Goal: Task Accomplishment & Management: Manage account settings

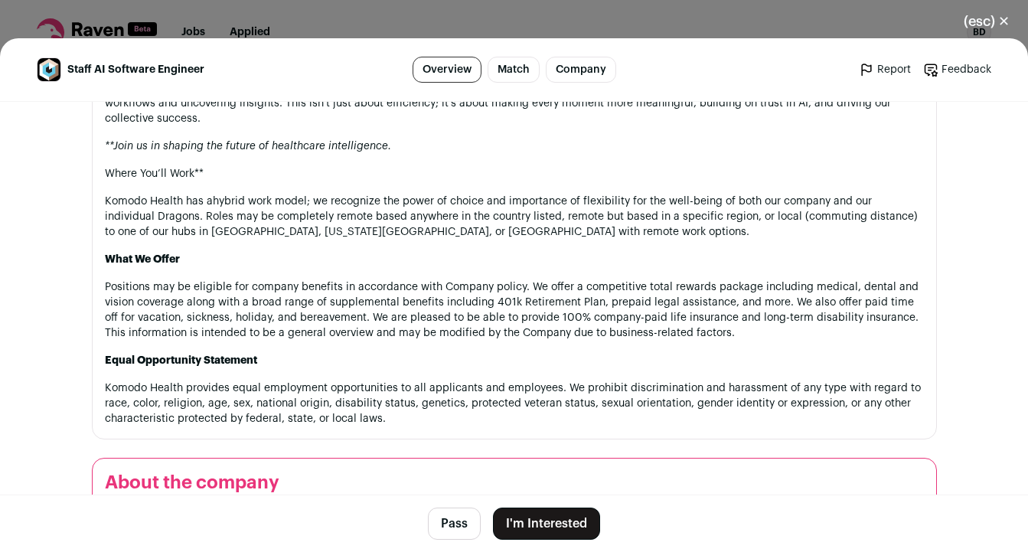
scroll to position [2465, 0]
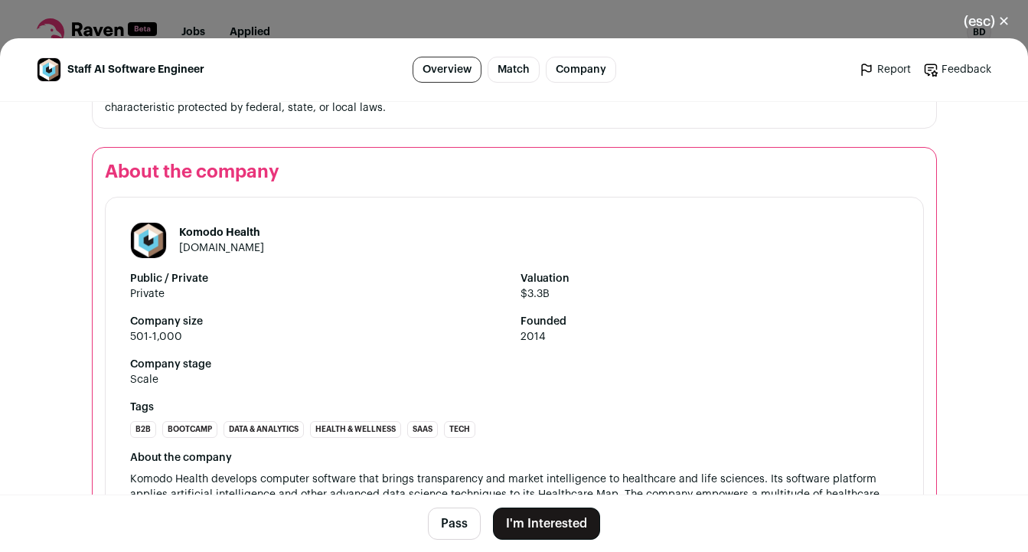
click at [554, 517] on button "I'm Interested" at bounding box center [546, 524] width 107 height 32
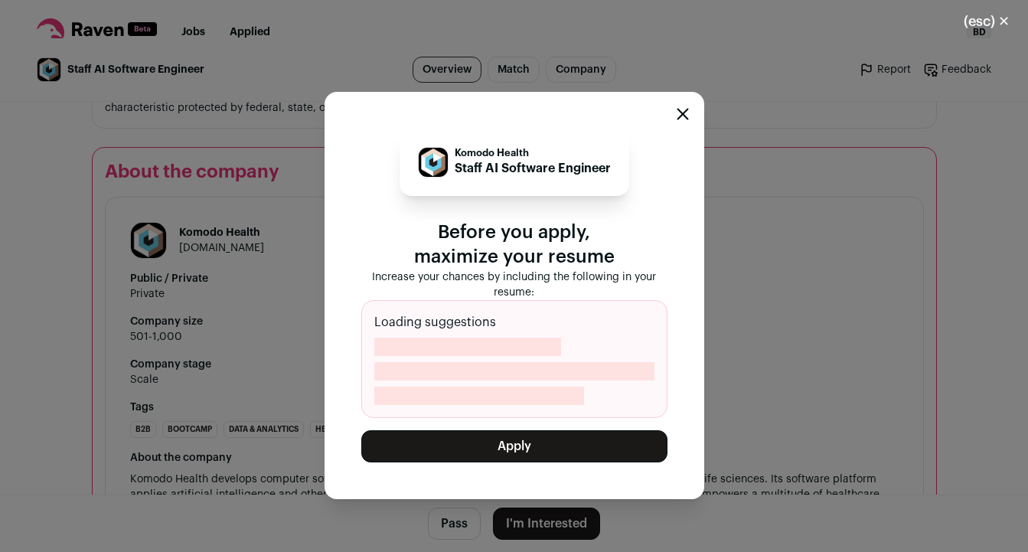
click at [546, 446] on button "Apply" at bounding box center [514, 446] width 306 height 32
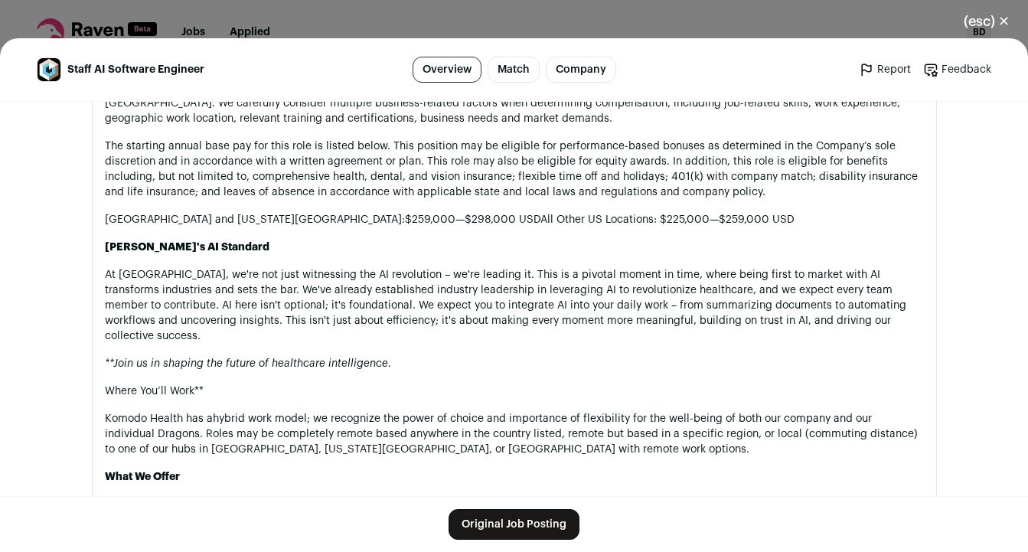
scroll to position [1935, 0]
click at [1002, 11] on button "(esc) ✕" at bounding box center [987, 22] width 83 height 34
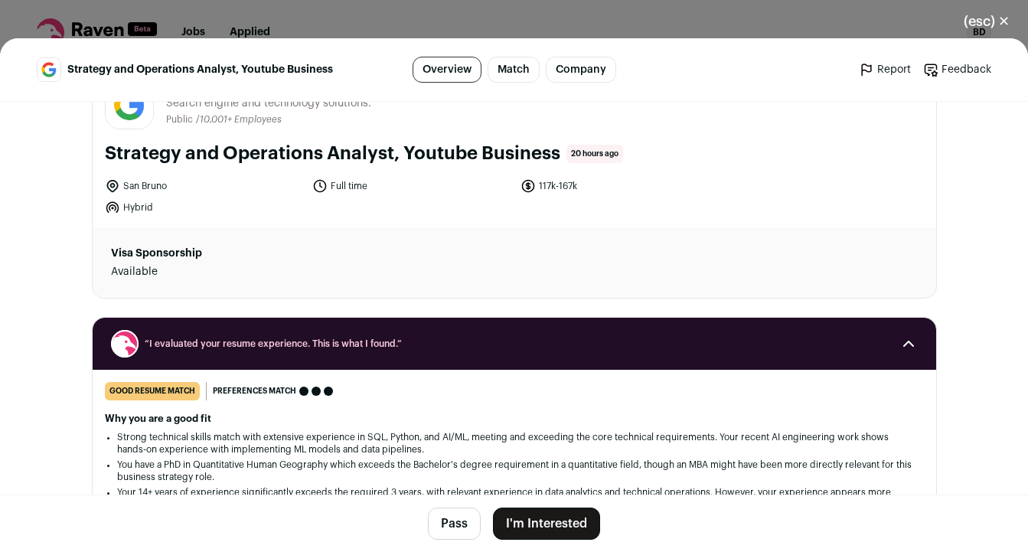
scroll to position [57, 0]
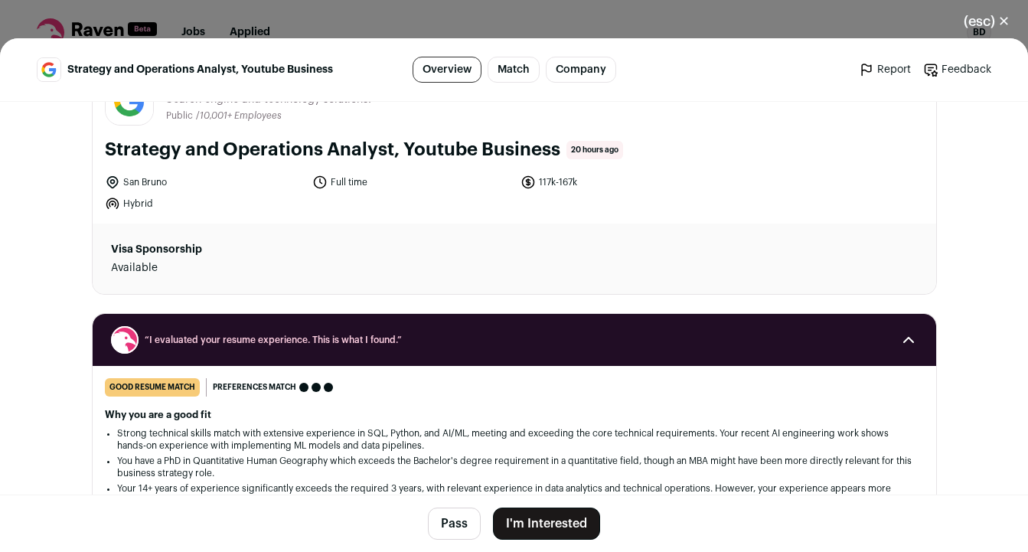
click at [558, 523] on button "I'm Interested" at bounding box center [546, 524] width 107 height 32
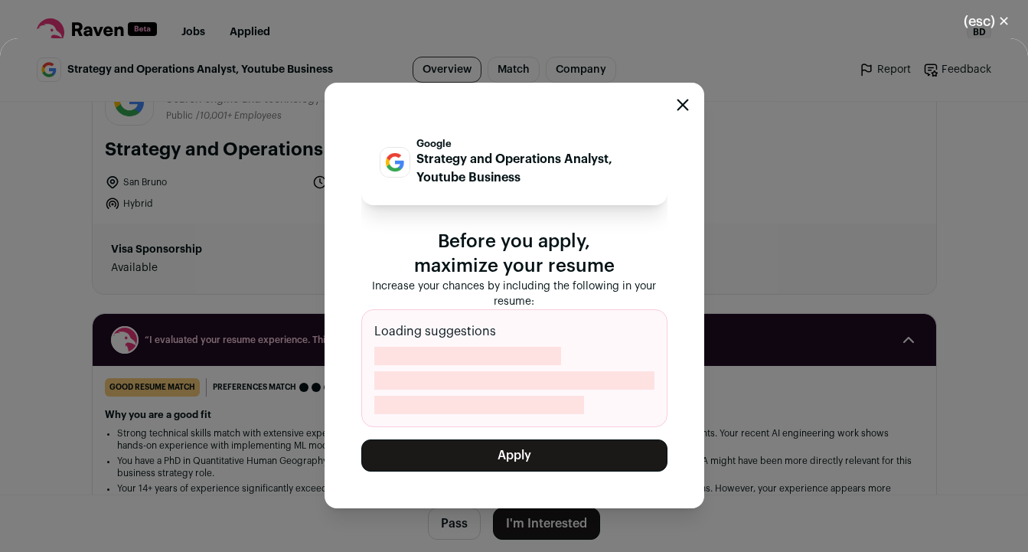
click at [560, 454] on button "Apply" at bounding box center [514, 456] width 306 height 32
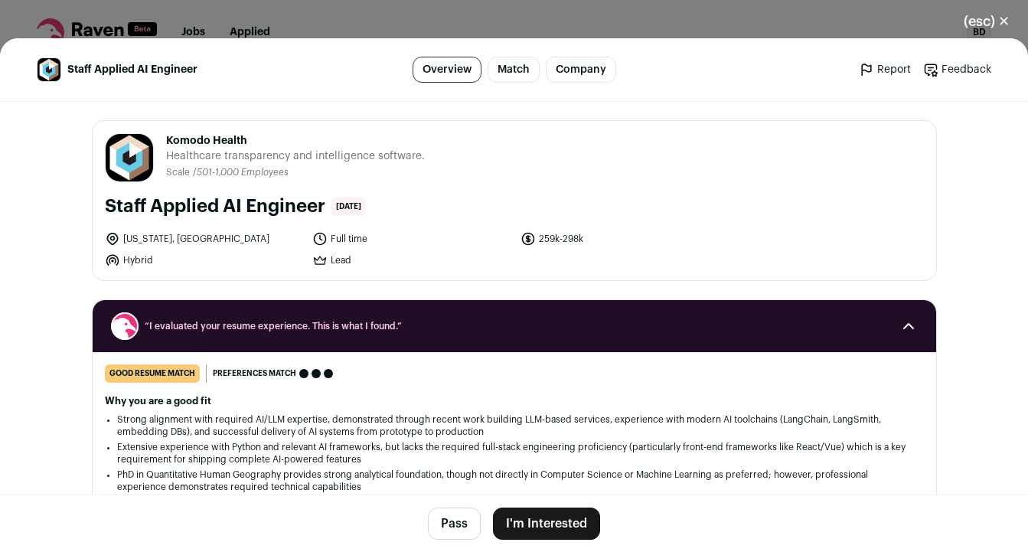
click at [564, 521] on button "I'm Interested" at bounding box center [546, 524] width 107 height 32
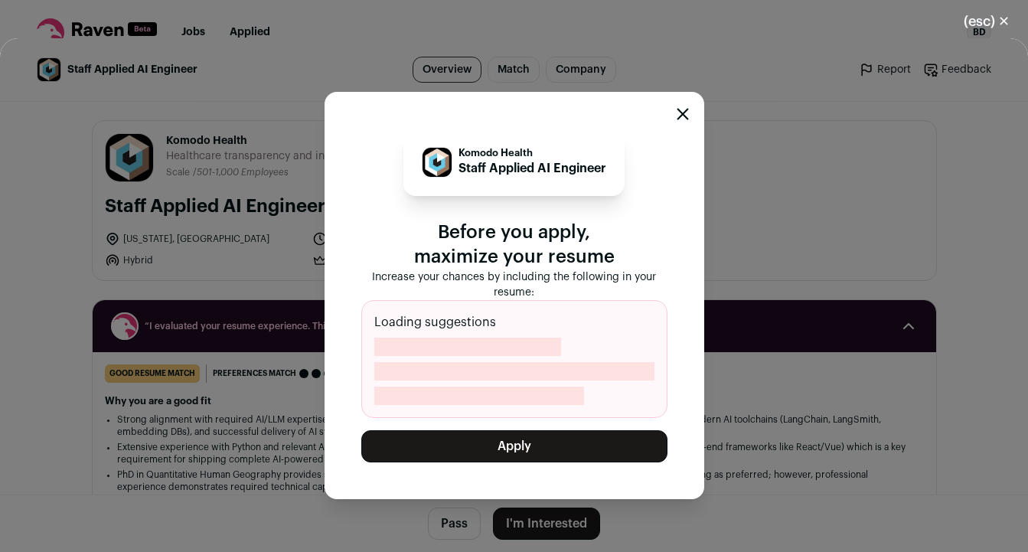
click at [522, 435] on button "Apply" at bounding box center [514, 446] width 306 height 32
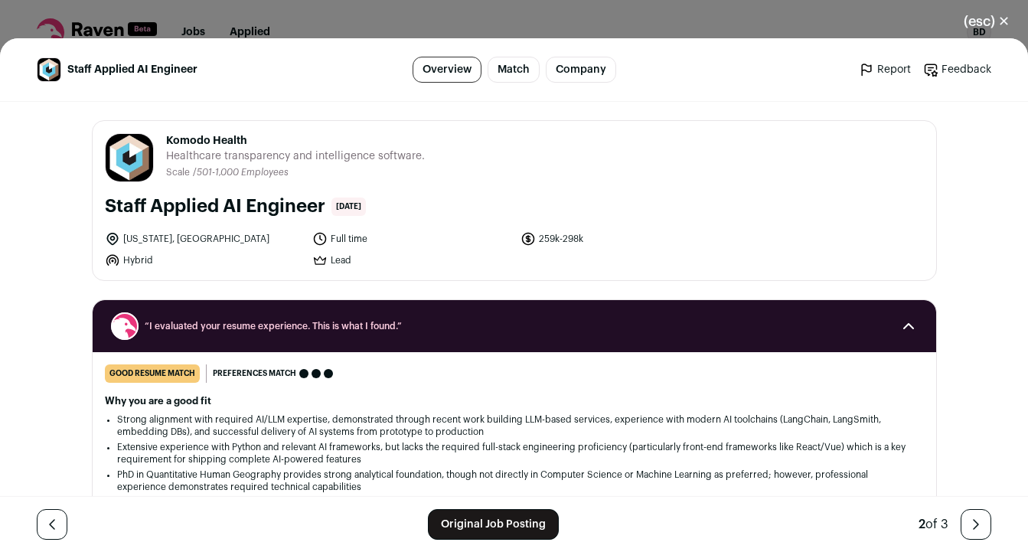
click at [1009, 19] on button "(esc) ✕" at bounding box center [987, 22] width 83 height 34
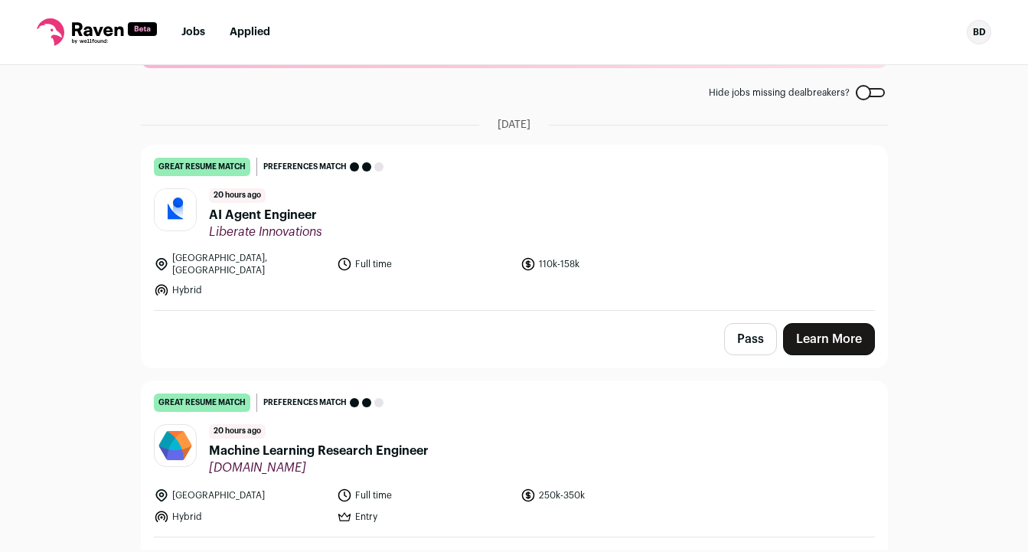
scroll to position [71, 0]
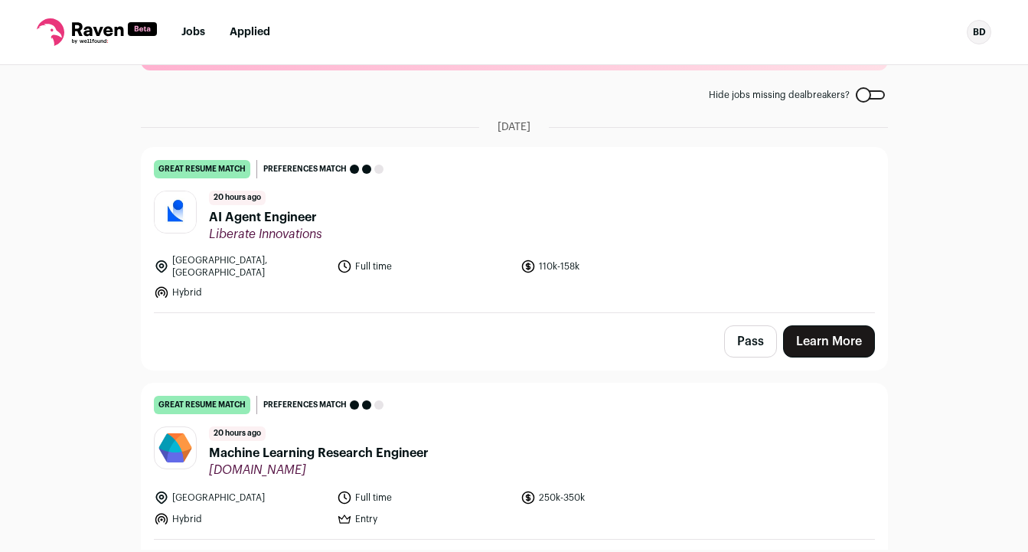
click at [296, 217] on span "AI Agent Engineer" at bounding box center [265, 217] width 113 height 18
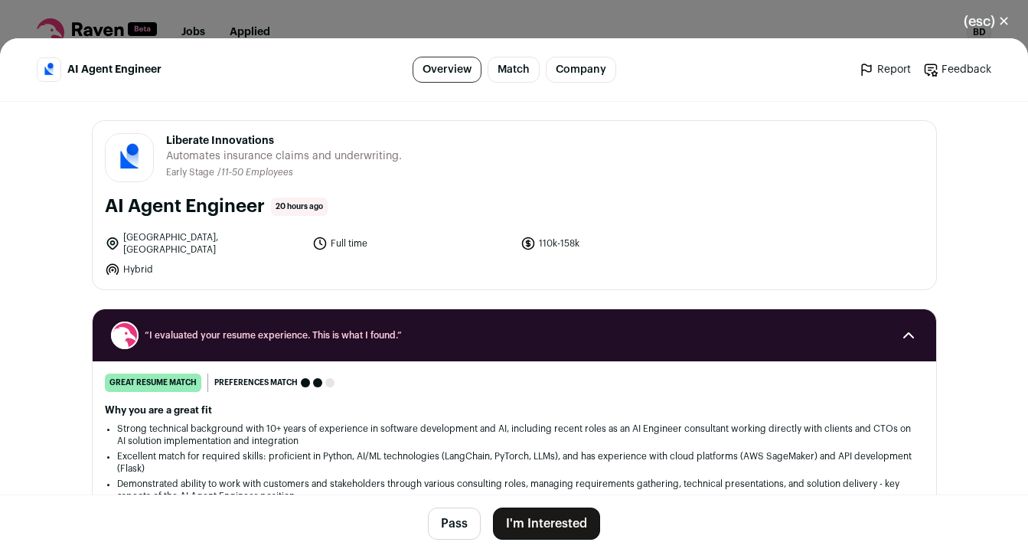
click at [551, 524] on button "I'm Interested" at bounding box center [546, 524] width 107 height 32
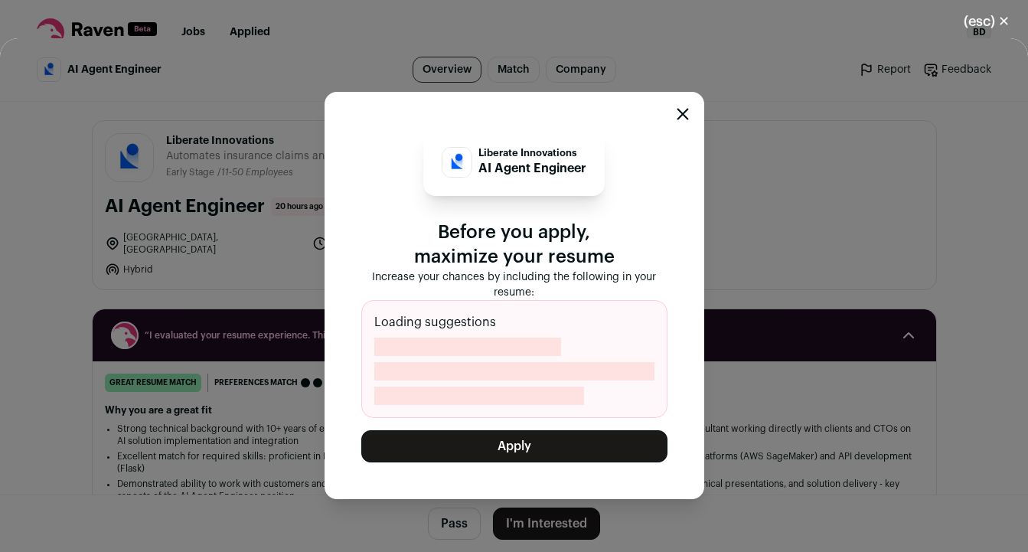
click at [578, 447] on button "Apply" at bounding box center [514, 446] width 306 height 32
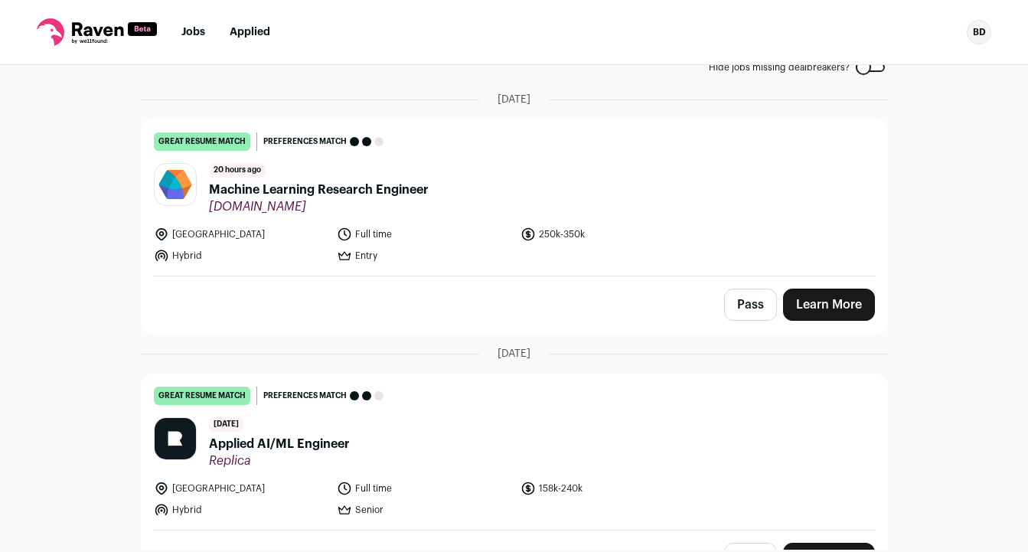
scroll to position [96, 0]
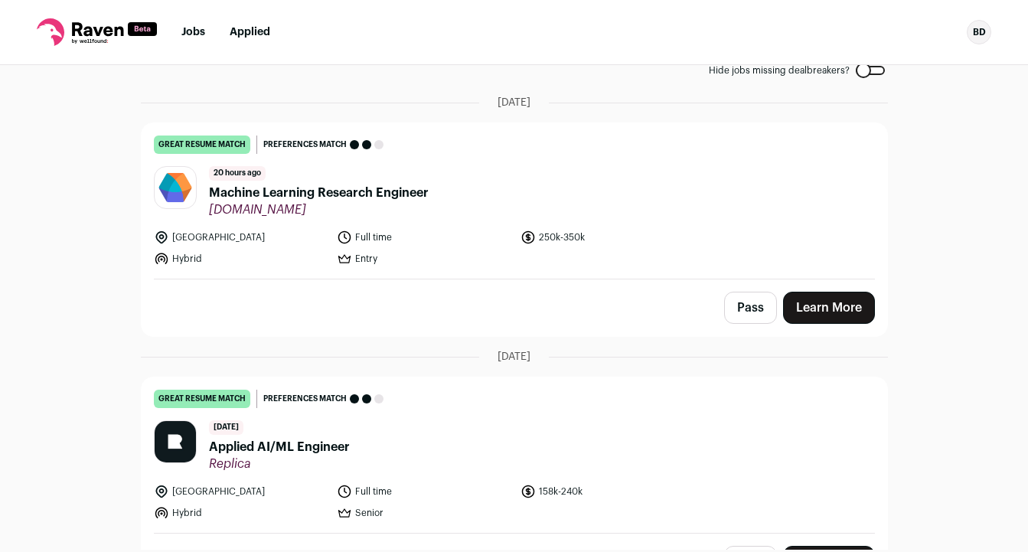
click at [380, 189] on span "Machine Learning Research Engineer" at bounding box center [319, 193] width 220 height 18
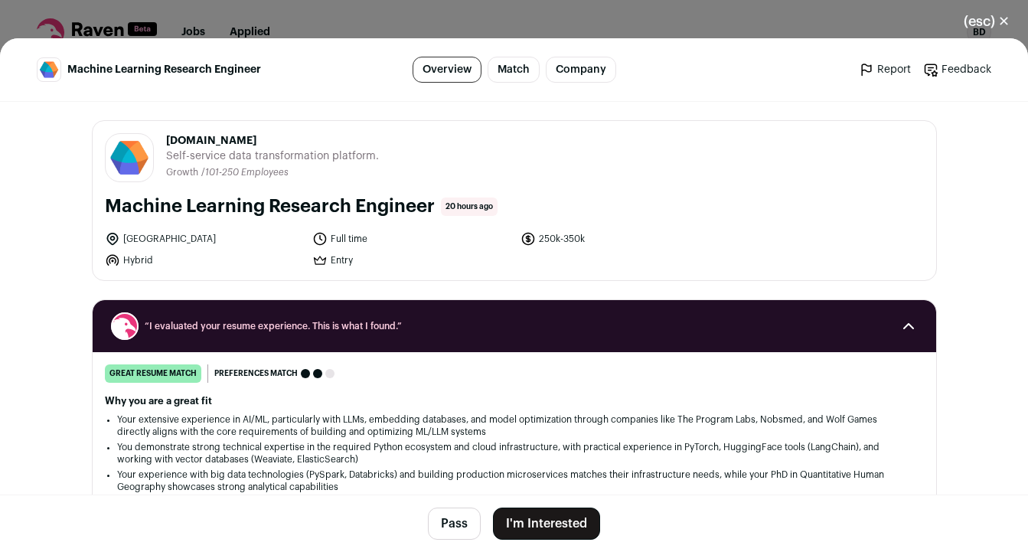
click at [549, 521] on button "I'm Interested" at bounding box center [546, 524] width 107 height 32
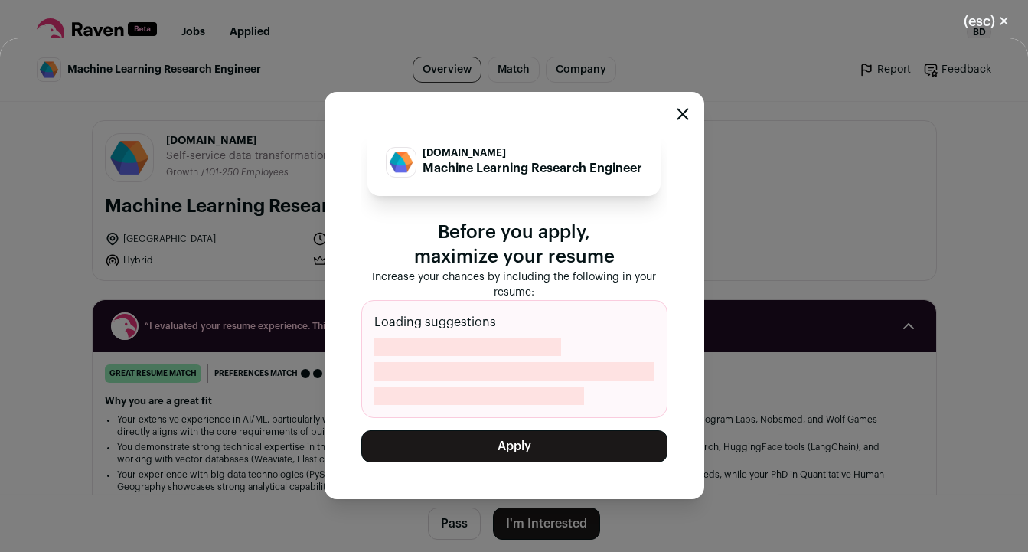
click at [530, 444] on button "Apply" at bounding box center [514, 446] width 306 height 32
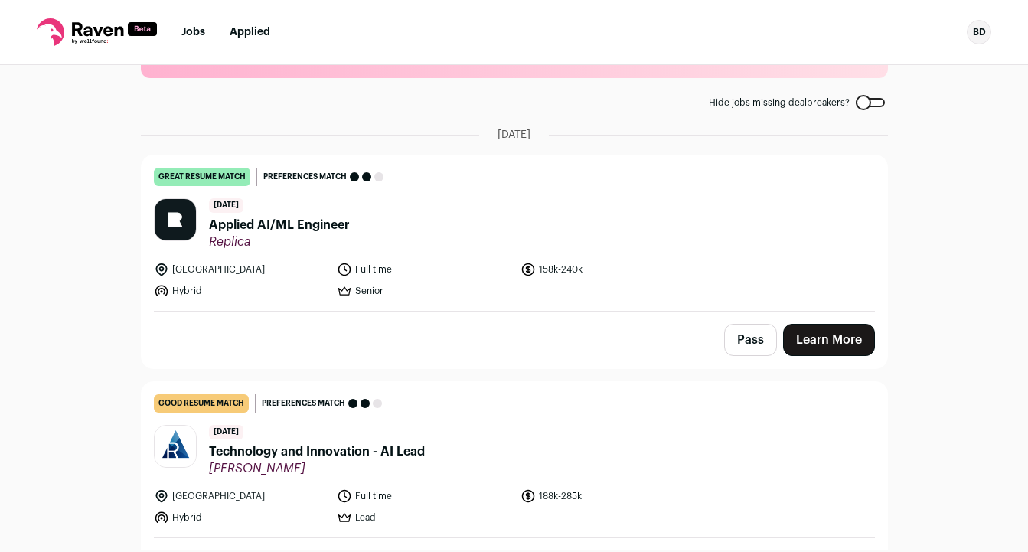
scroll to position [0, 0]
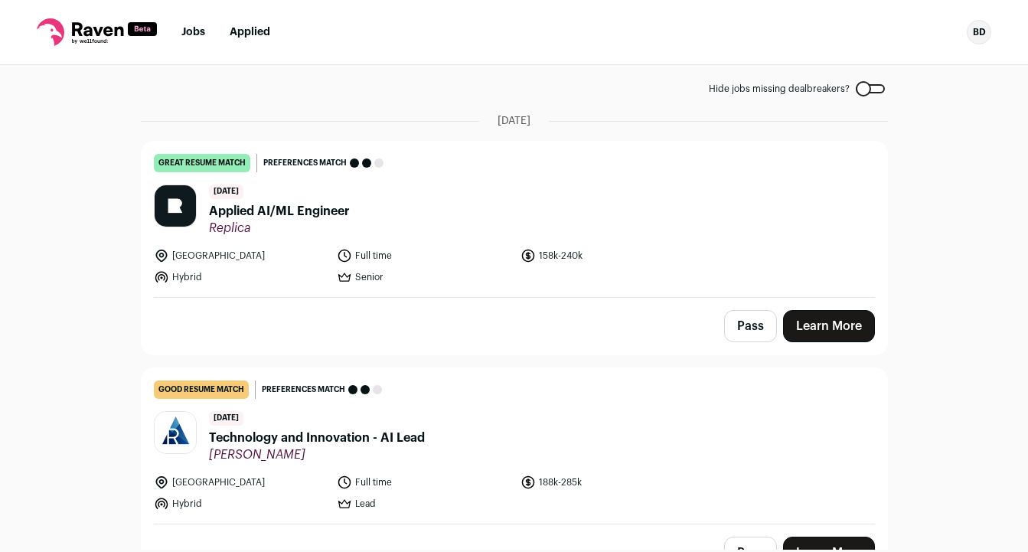
scroll to position [77, 0]
click at [324, 206] on span "Applied AI/ML Engineer" at bounding box center [279, 212] width 141 height 18
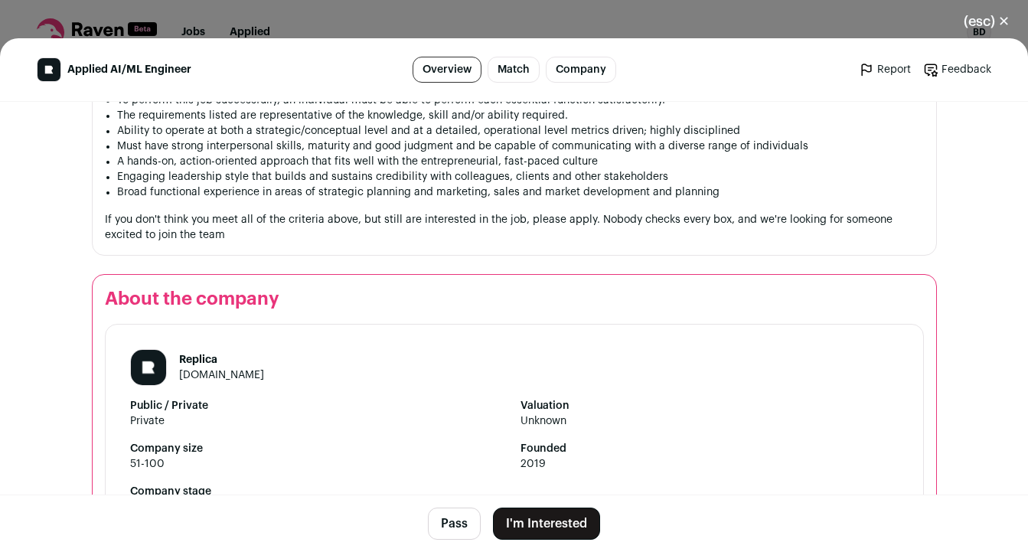
scroll to position [2540, 0]
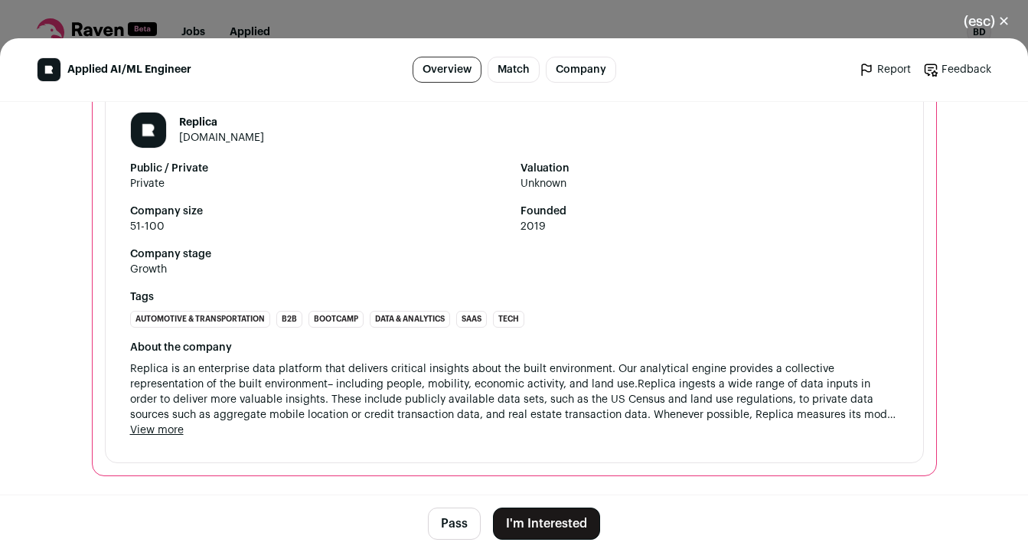
click at [561, 521] on button "I'm Interested" at bounding box center [546, 524] width 107 height 32
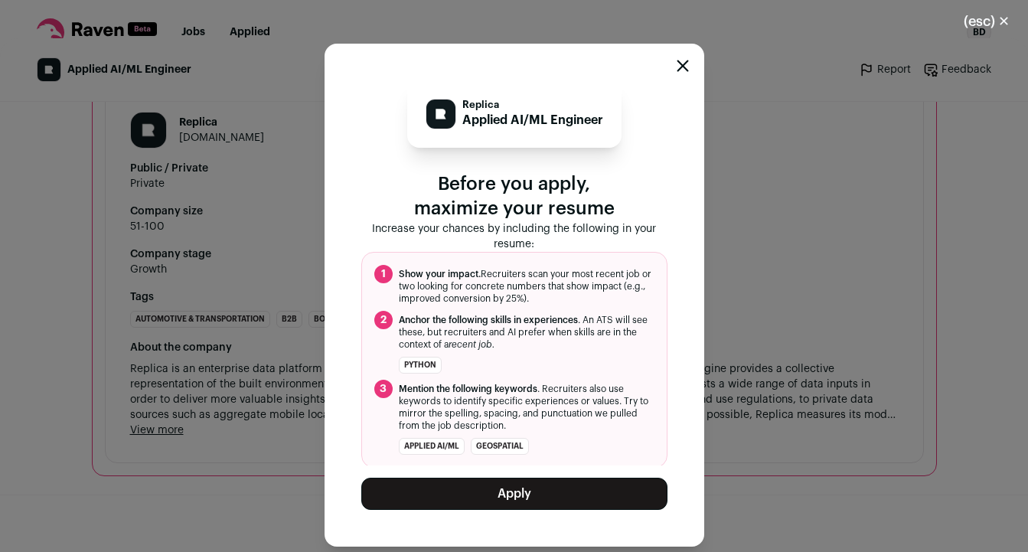
click at [543, 489] on button "Apply" at bounding box center [514, 494] width 306 height 32
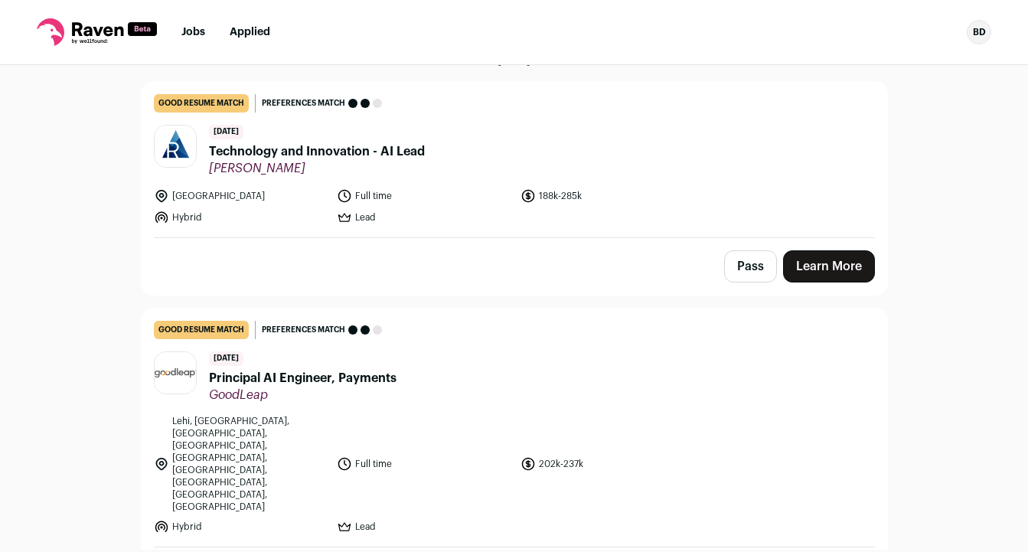
scroll to position [136, 0]
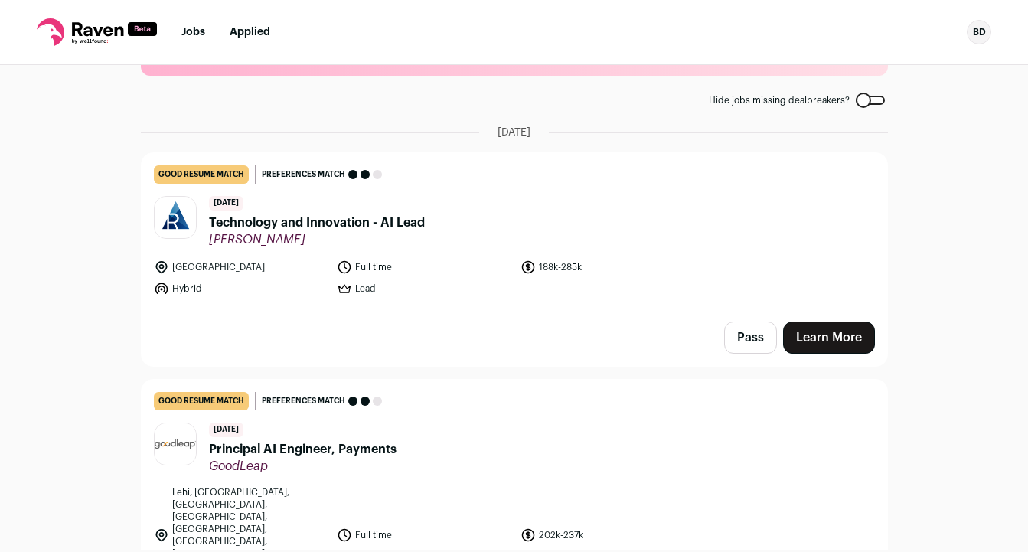
scroll to position [84, 0]
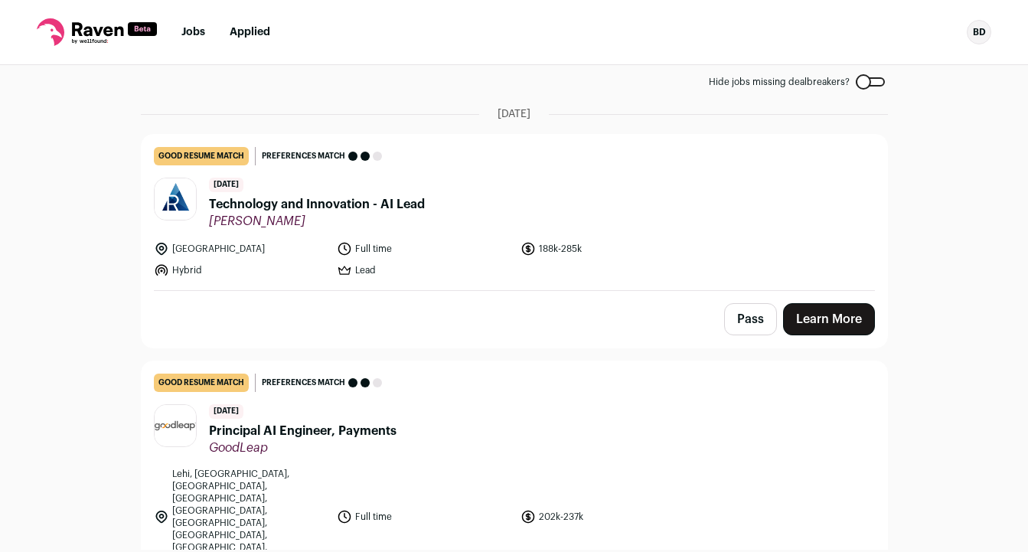
click at [406, 203] on span "Technology and Innovation - AI Lead" at bounding box center [317, 204] width 216 height 18
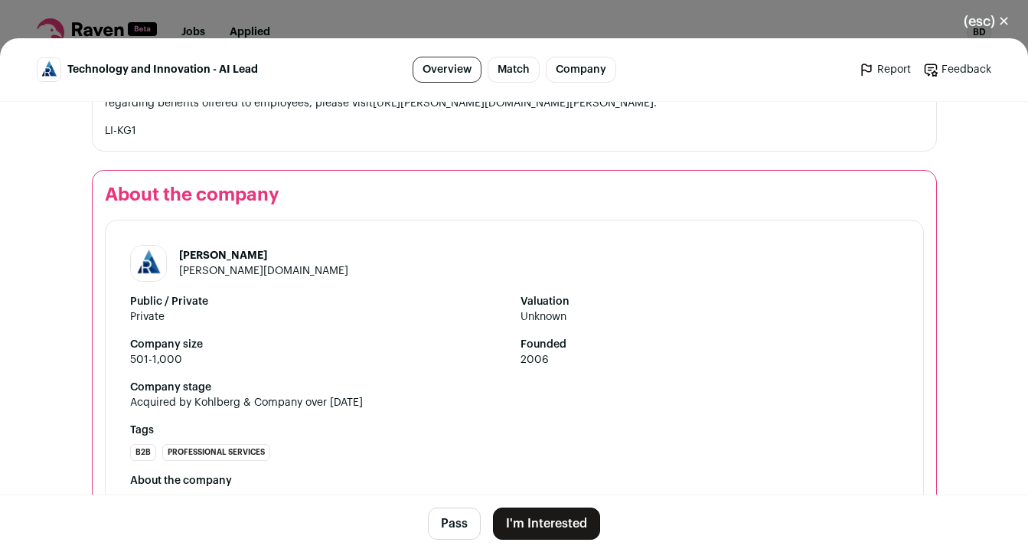
scroll to position [1597, 0]
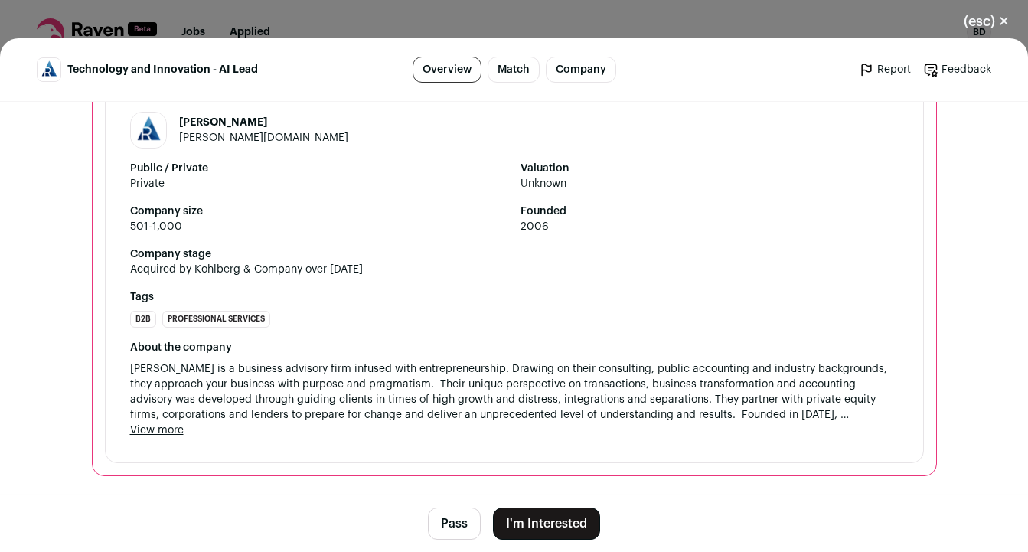
click at [555, 525] on button "I'm Interested" at bounding box center [546, 524] width 107 height 32
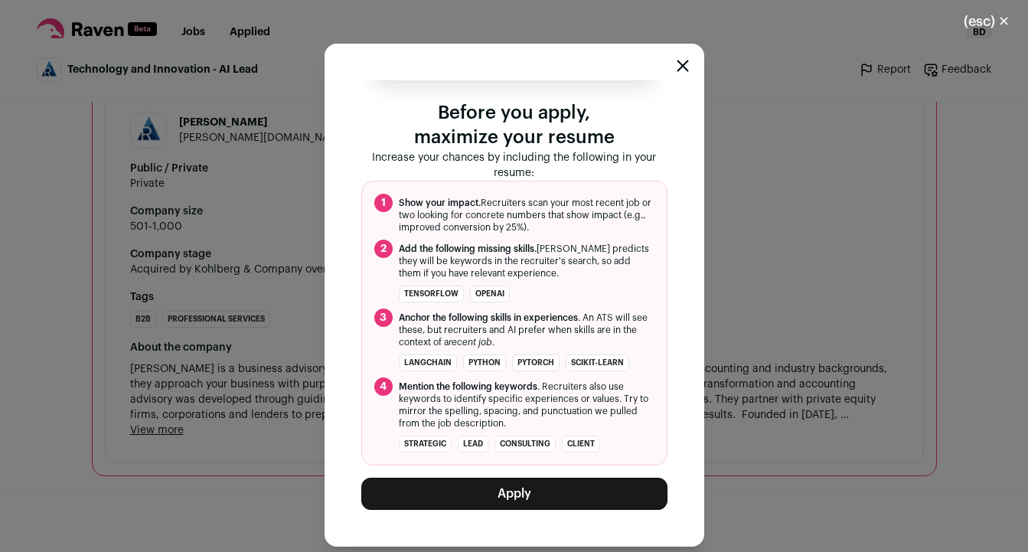
scroll to position [74, 0]
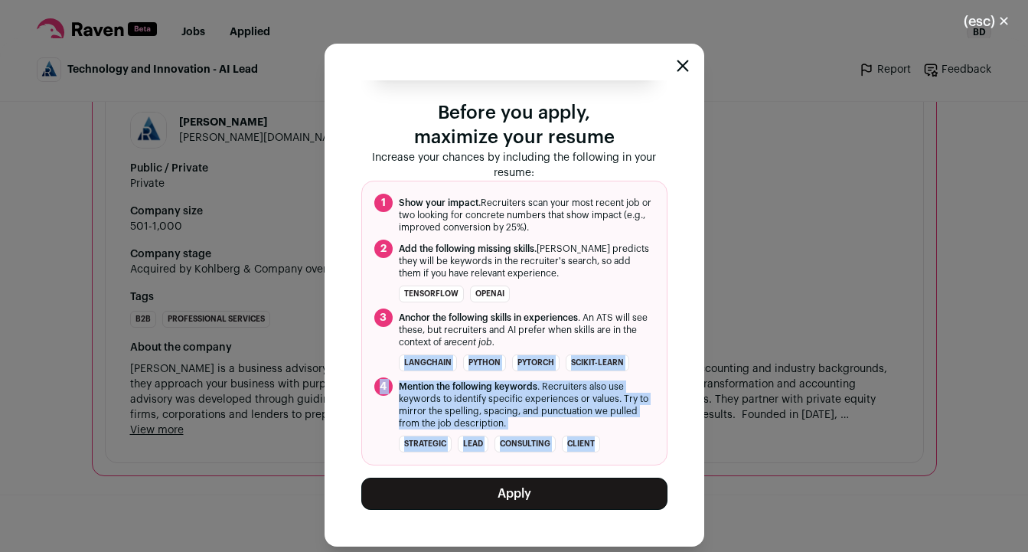
drag, startPoint x: 622, startPoint y: 448, endPoint x: 399, endPoint y: 358, distance: 240.2
click at [399, 358] on ol "1 Show your impact. Recruiters scan your most recent job or two looking for con…" at bounding box center [514, 323] width 306 height 285
click at [616, 449] on li "strategic lead consulting client" at bounding box center [514, 444] width 280 height 17
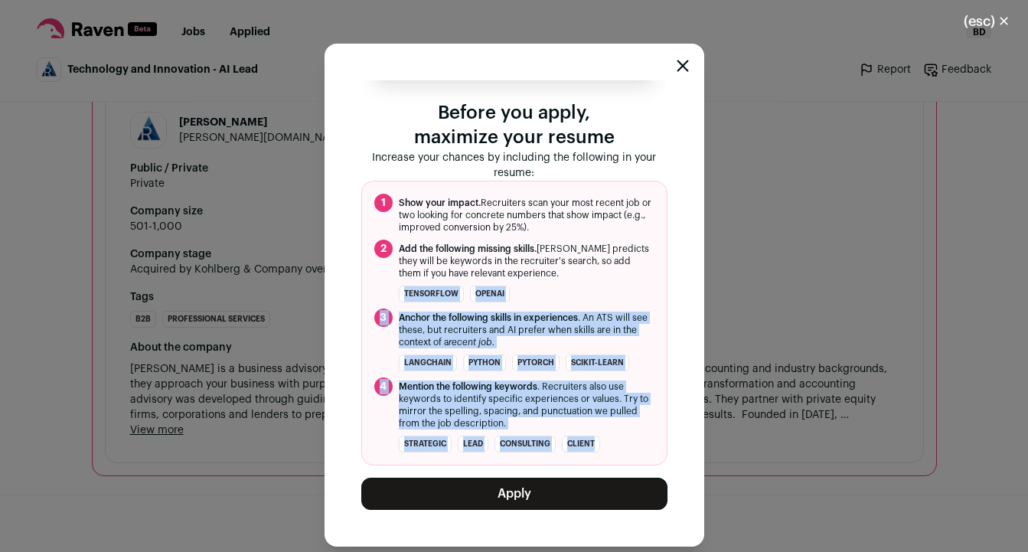
drag, startPoint x: 619, startPoint y: 446, endPoint x: 390, endPoint y: 292, distance: 275.9
click at [390, 291] on ol "1 Show your impact. Recruiters scan your most recent job or two looking for con…" at bounding box center [514, 323] width 306 height 285
copy ol "TensorFlow OpenAI 3 Anchor the following skills in experiences . An ATS will se…"
click at [499, 498] on button "Apply" at bounding box center [514, 494] width 306 height 32
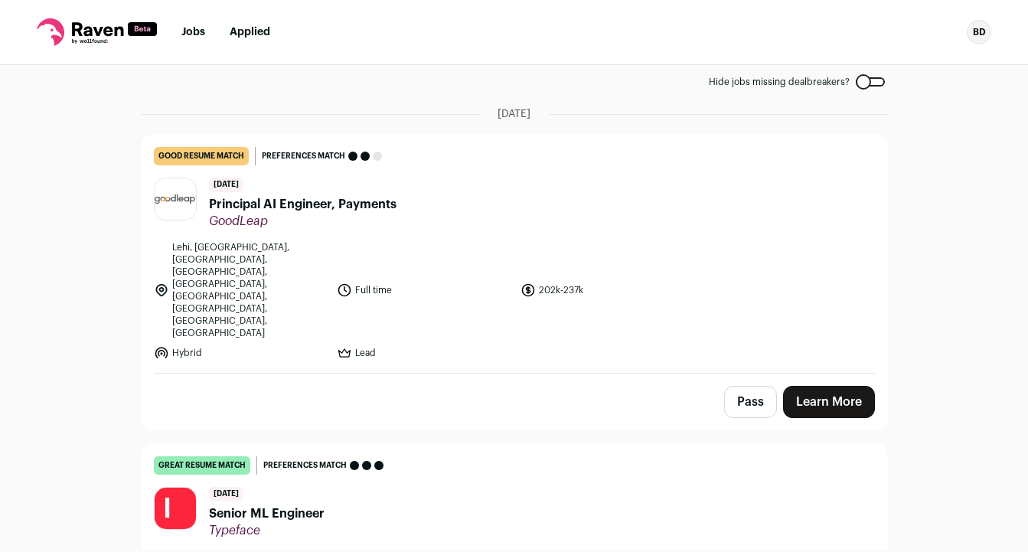
click at [979, 35] on div "BD" at bounding box center [979, 32] width 25 height 25
click at [862, 74] on link "Settings" at bounding box center [906, 71] width 169 height 37
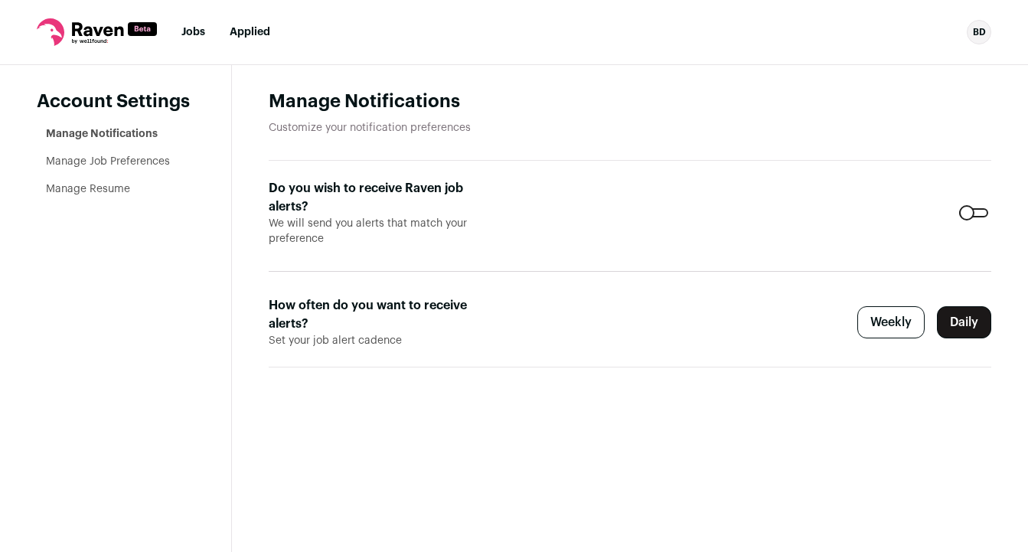
click at [116, 185] on link "Manage Resume" at bounding box center [88, 189] width 84 height 11
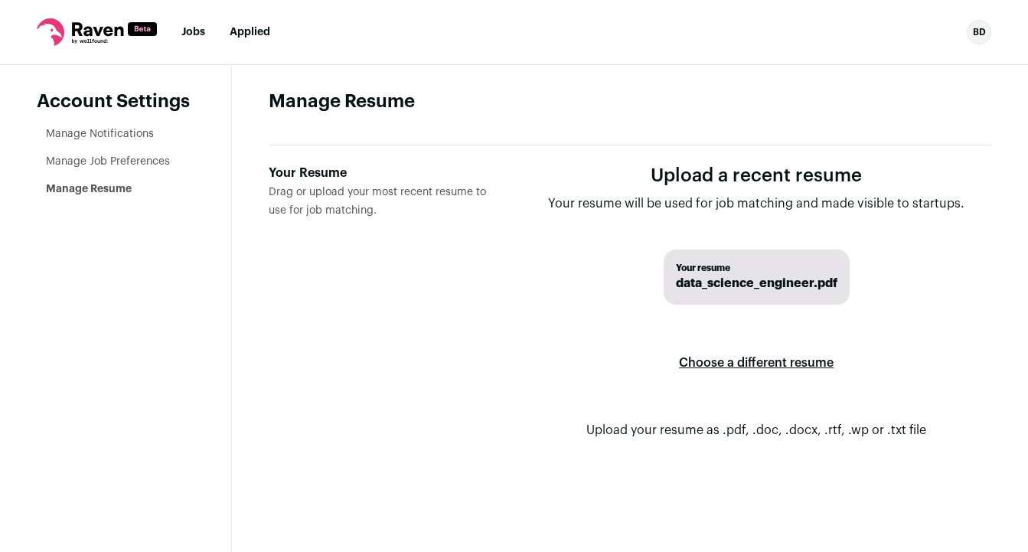
click at [735, 364] on label "Choose a different resume" at bounding box center [756, 363] width 155 height 43
click at [0, 0] on input "Your Resume Drag or upload your most recent resume to use for job matching." at bounding box center [0, 0] width 0 height 0
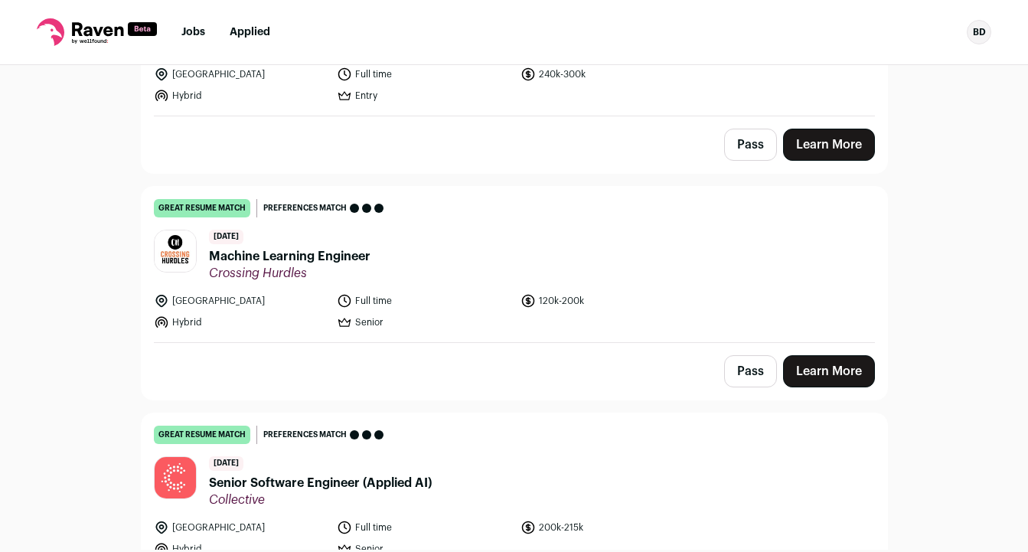
scroll to position [1812, 0]
